Goal: Find specific page/section: Find specific page/section

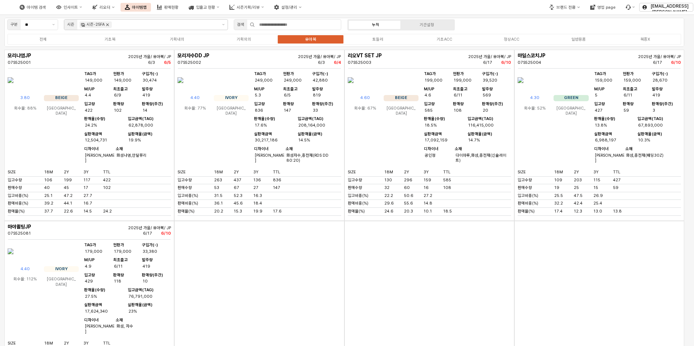
click at [106, 25] on icon "Remove 시즌-25FA" at bounding box center [108, 25] width 6 height 6
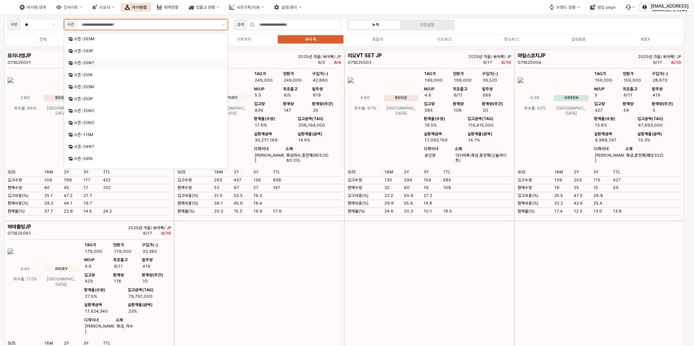
click at [108, 24] on input "App Frame" at bounding box center [150, 24] width 136 height 7
click at [51, 22] on button "제안 사항 표시" at bounding box center [53, 25] width 8 height 10
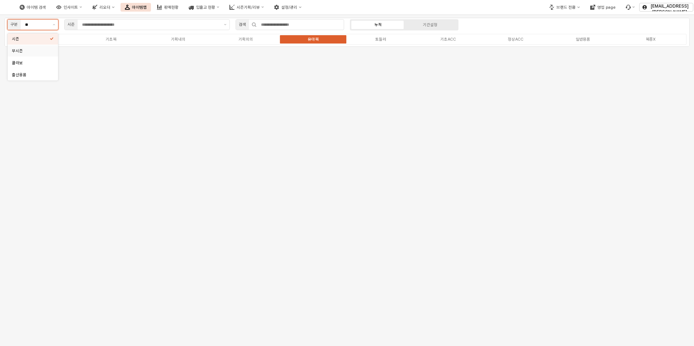
click at [26, 50] on div "무시즌" at bounding box center [31, 50] width 38 height 5
type input "***"
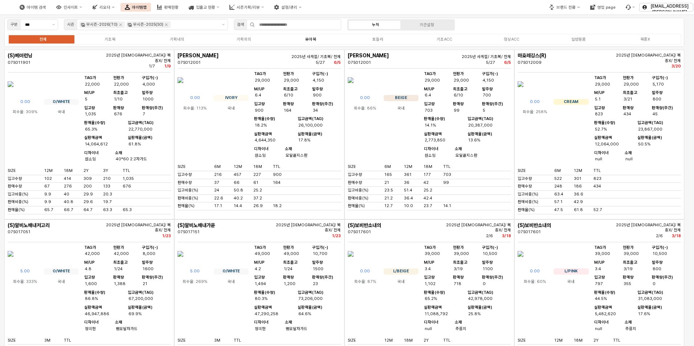
click at [317, 40] on label "유아복" at bounding box center [310, 39] width 67 height 6
click at [319, 38] on label "유아복" at bounding box center [310, 39] width 67 height 6
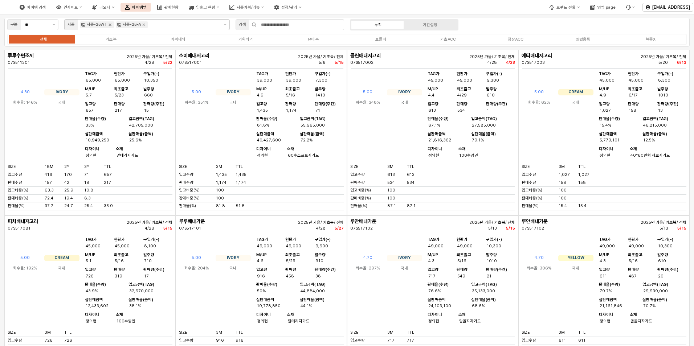
click at [109, 25] on icon "Remove 시즌-25WT" at bounding box center [110, 25] width 6 height 6
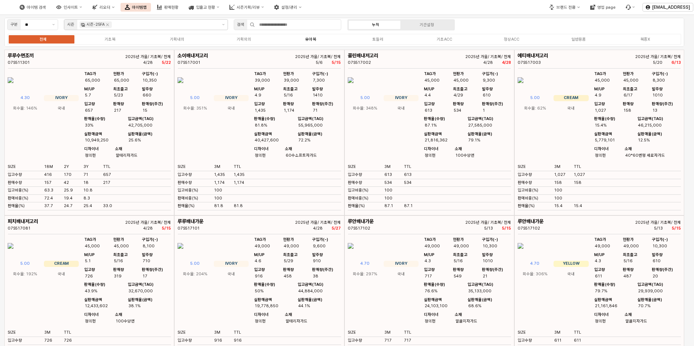
click at [318, 39] on label "유아복" at bounding box center [310, 39] width 67 height 6
click at [307, 37] on label "유아복" at bounding box center [310, 39] width 67 height 6
click at [305, 39] on label "유아복" at bounding box center [310, 39] width 67 height 6
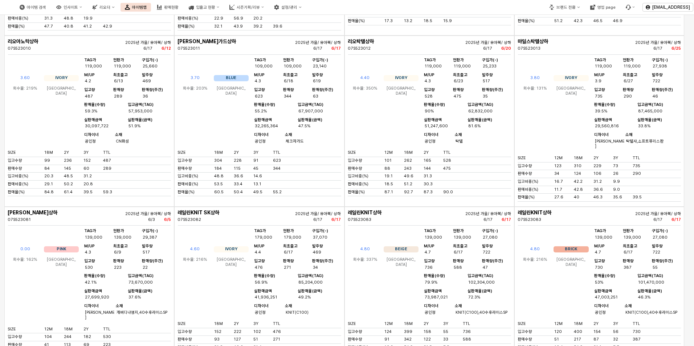
scroll to position [3303, 0]
